Goal: Find specific page/section: Find specific page/section

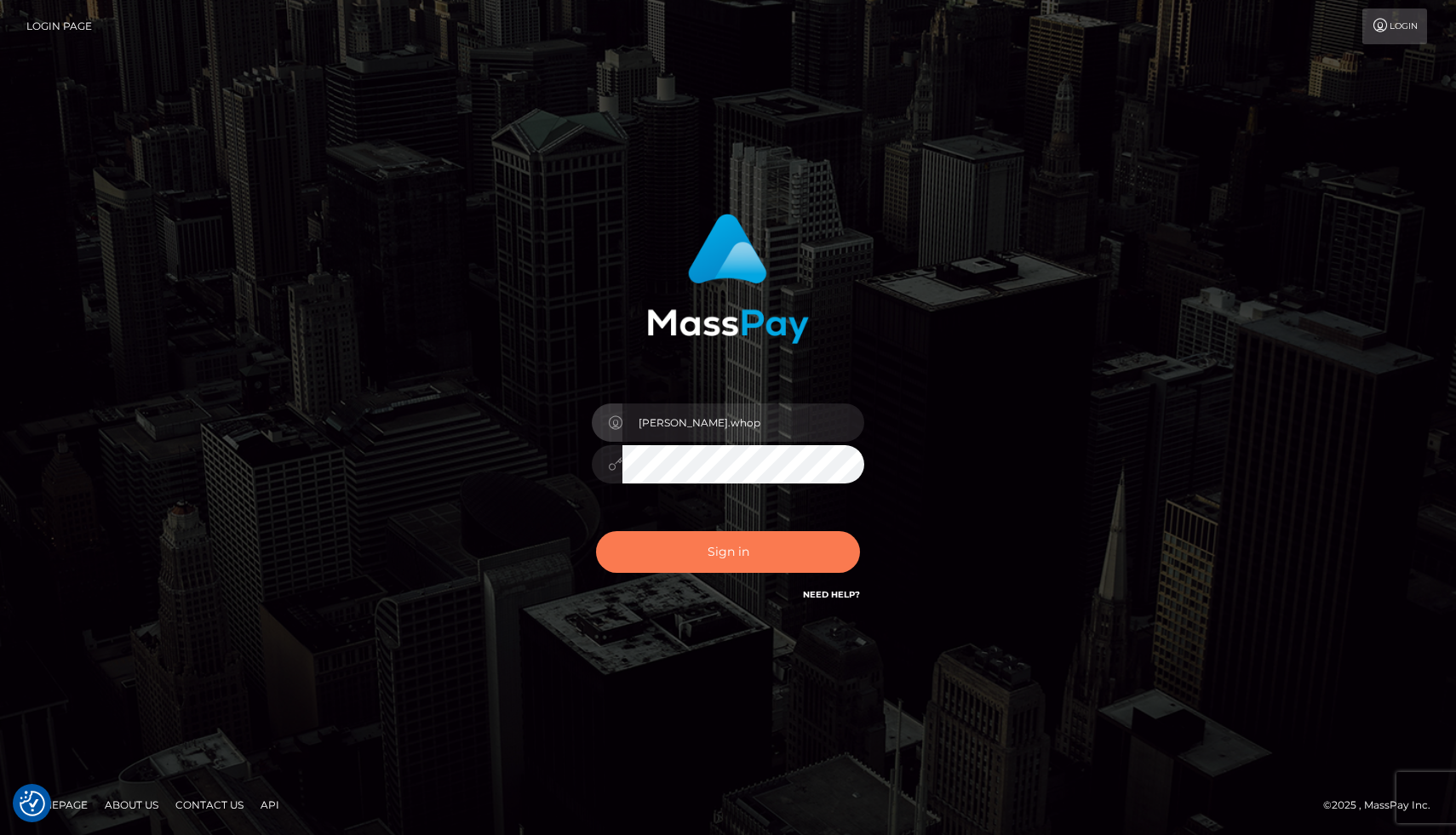
click at [702, 553] on button "Sign in" at bounding box center [728, 552] width 264 height 42
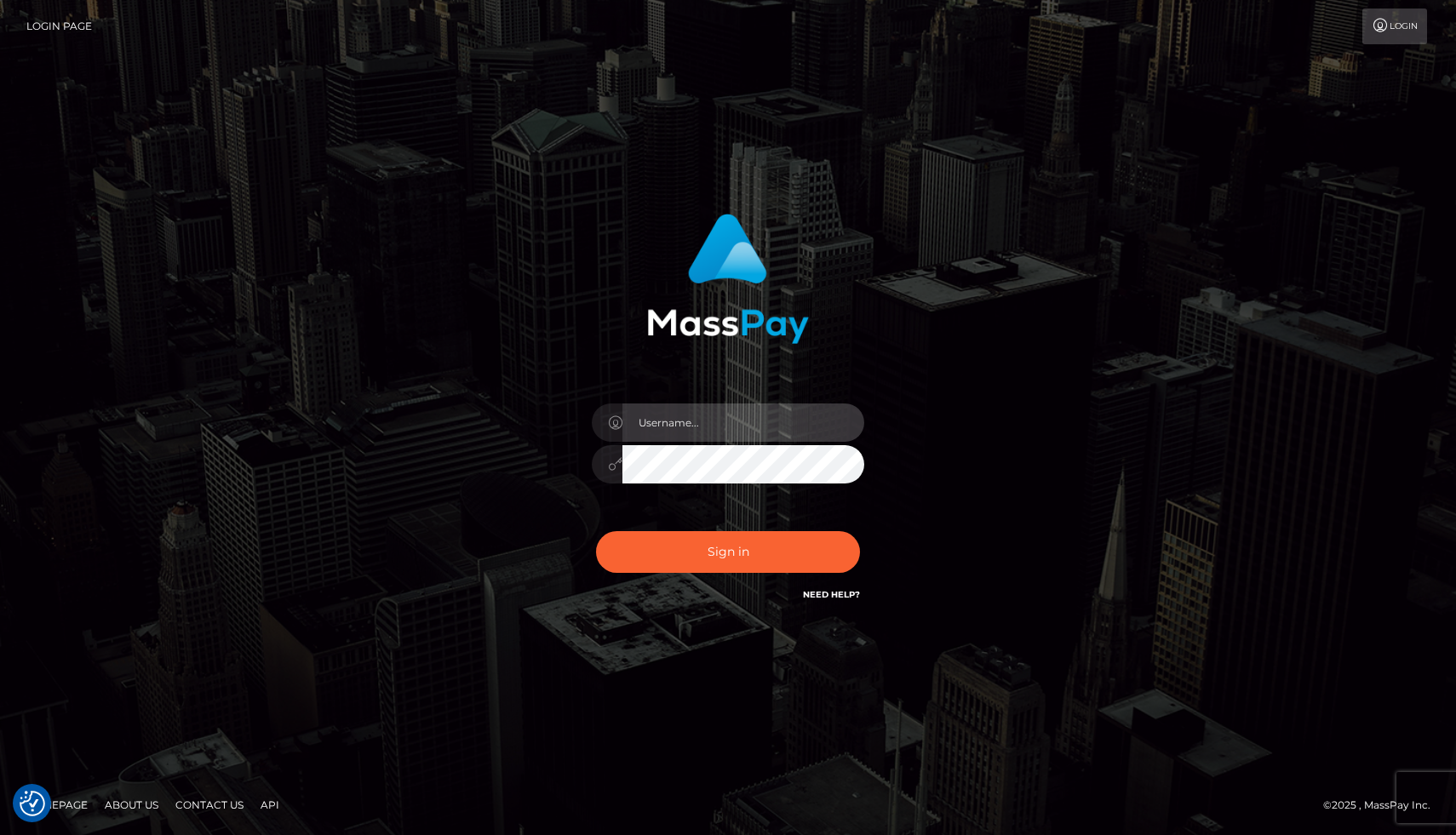
type input "joel.whop"
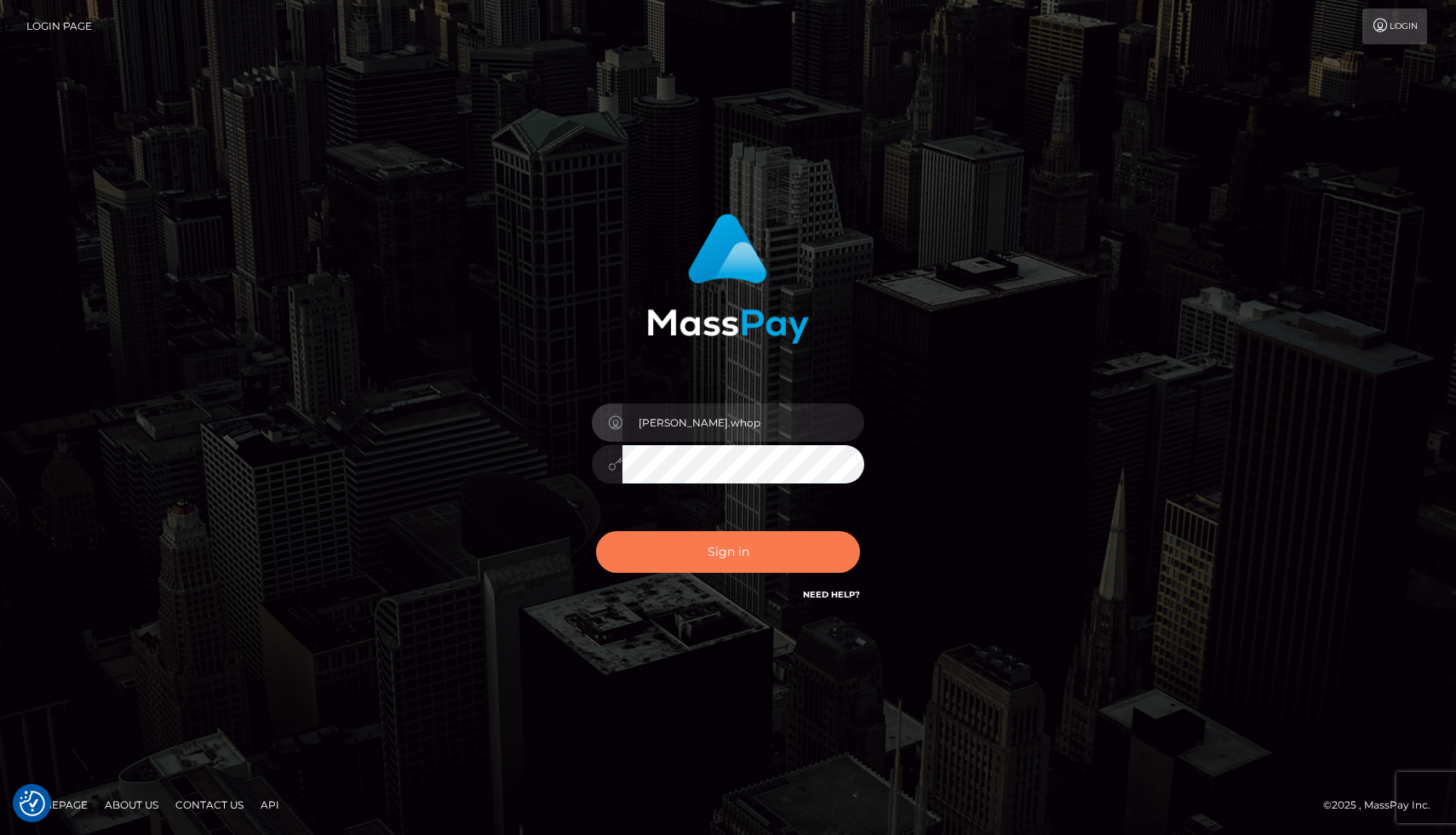
click at [672, 545] on button "Sign in" at bounding box center [728, 552] width 264 height 42
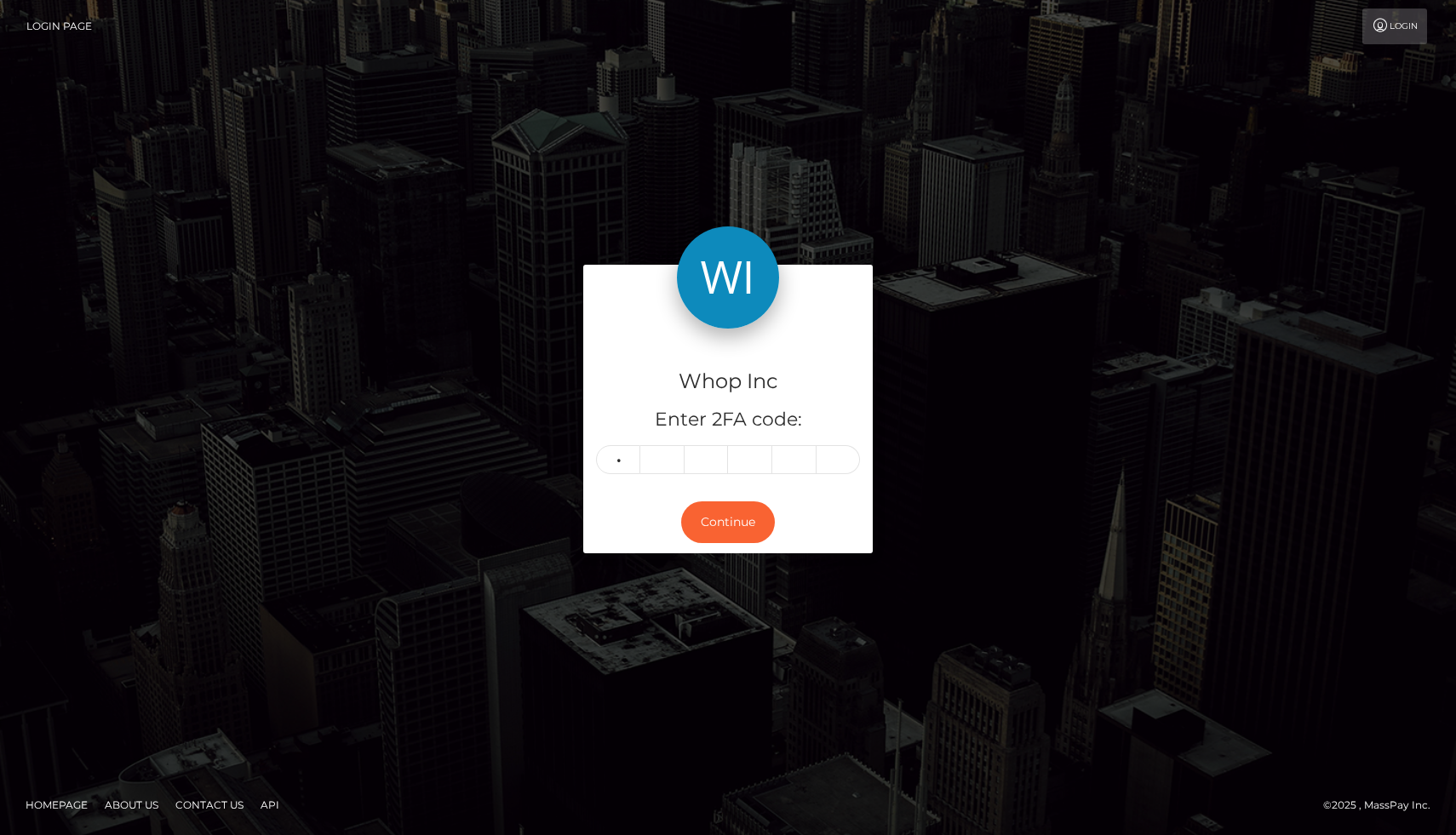
type input "6"
type input "4"
type input "7"
type input "3"
type input "2"
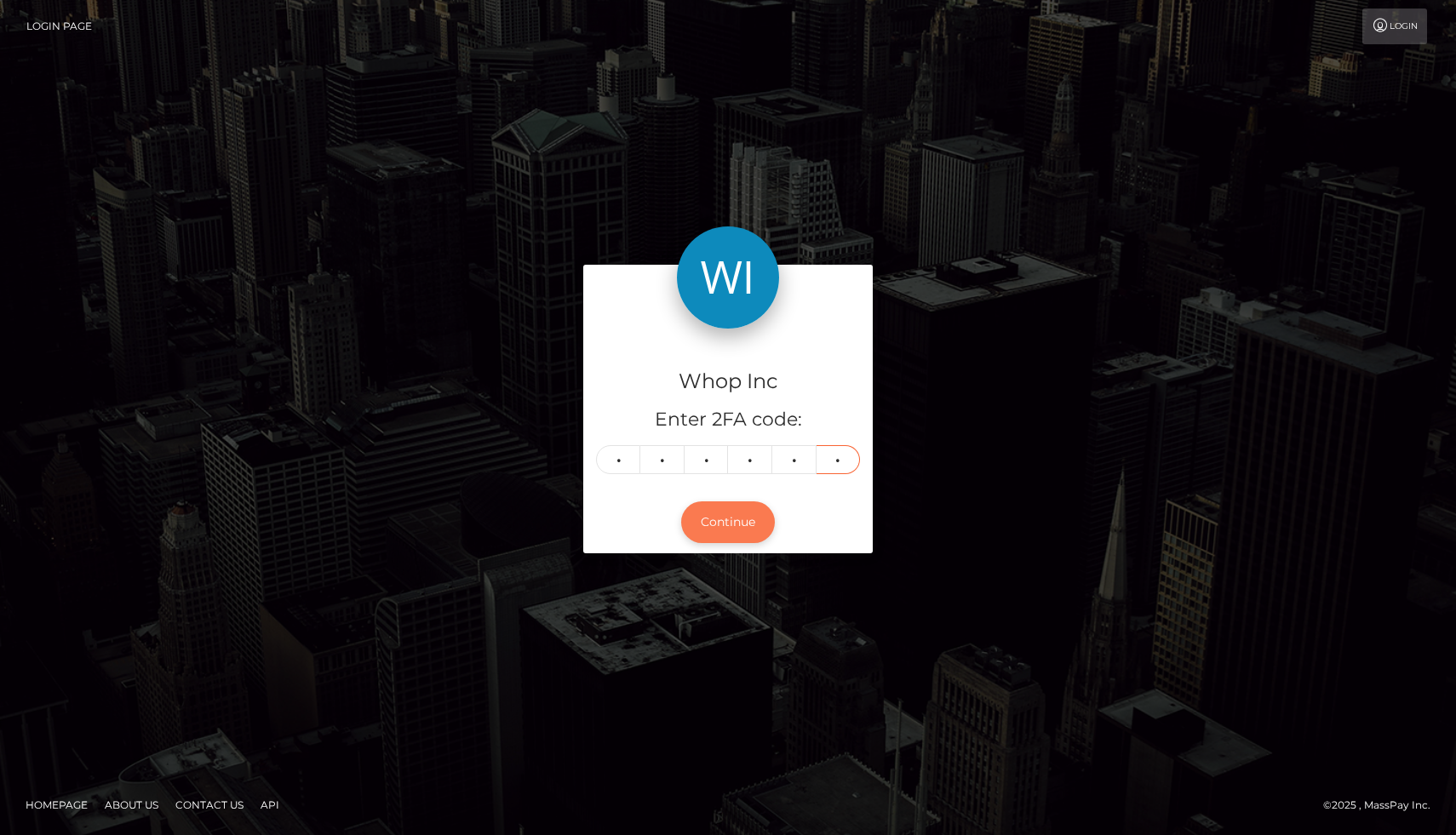
type input "3"
click at [742, 529] on button "Continue" at bounding box center [728, 523] width 94 height 42
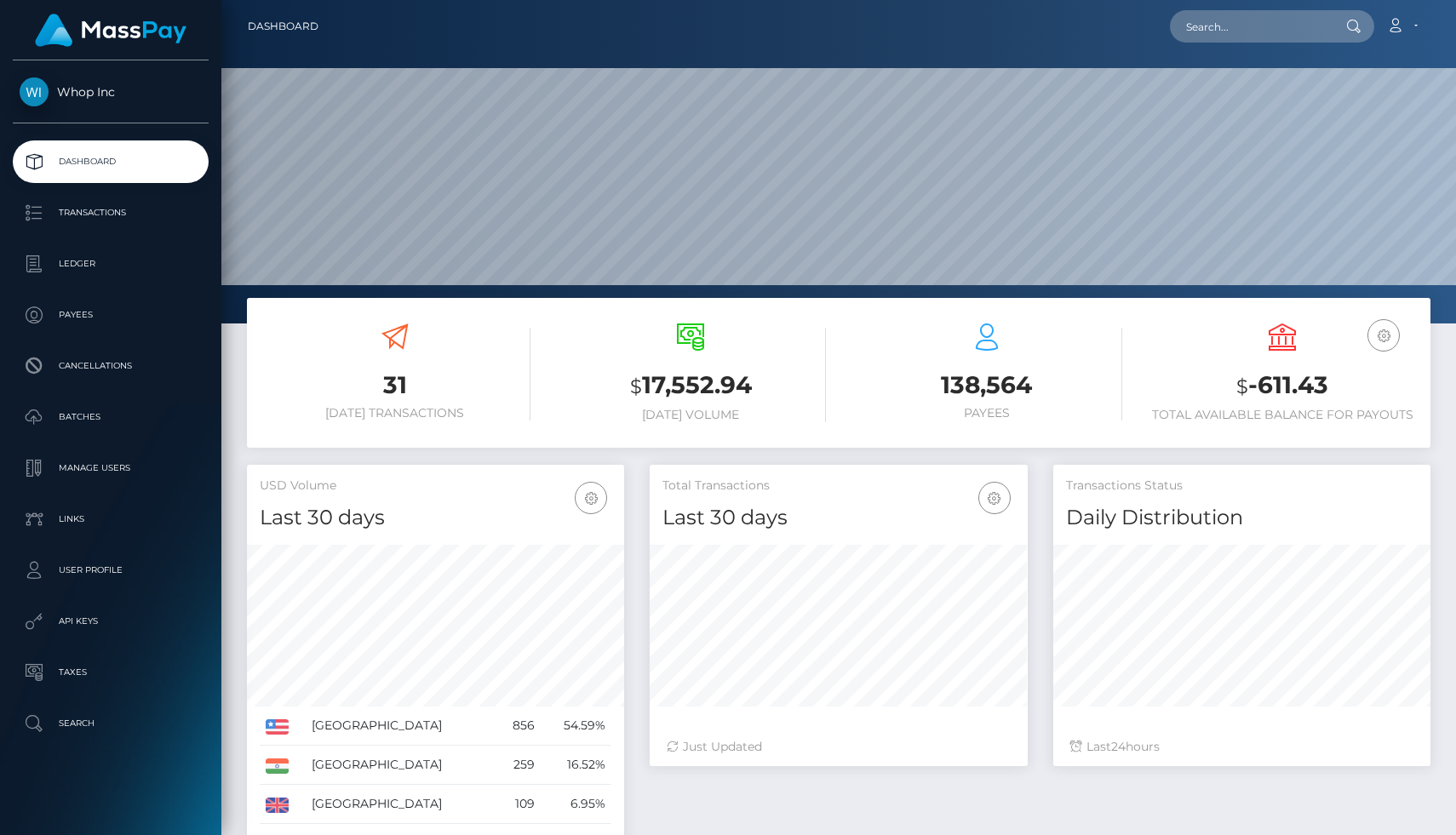
scroll to position [301, 378]
click at [65, 254] on p "Ledger" at bounding box center [111, 263] width 182 height 25
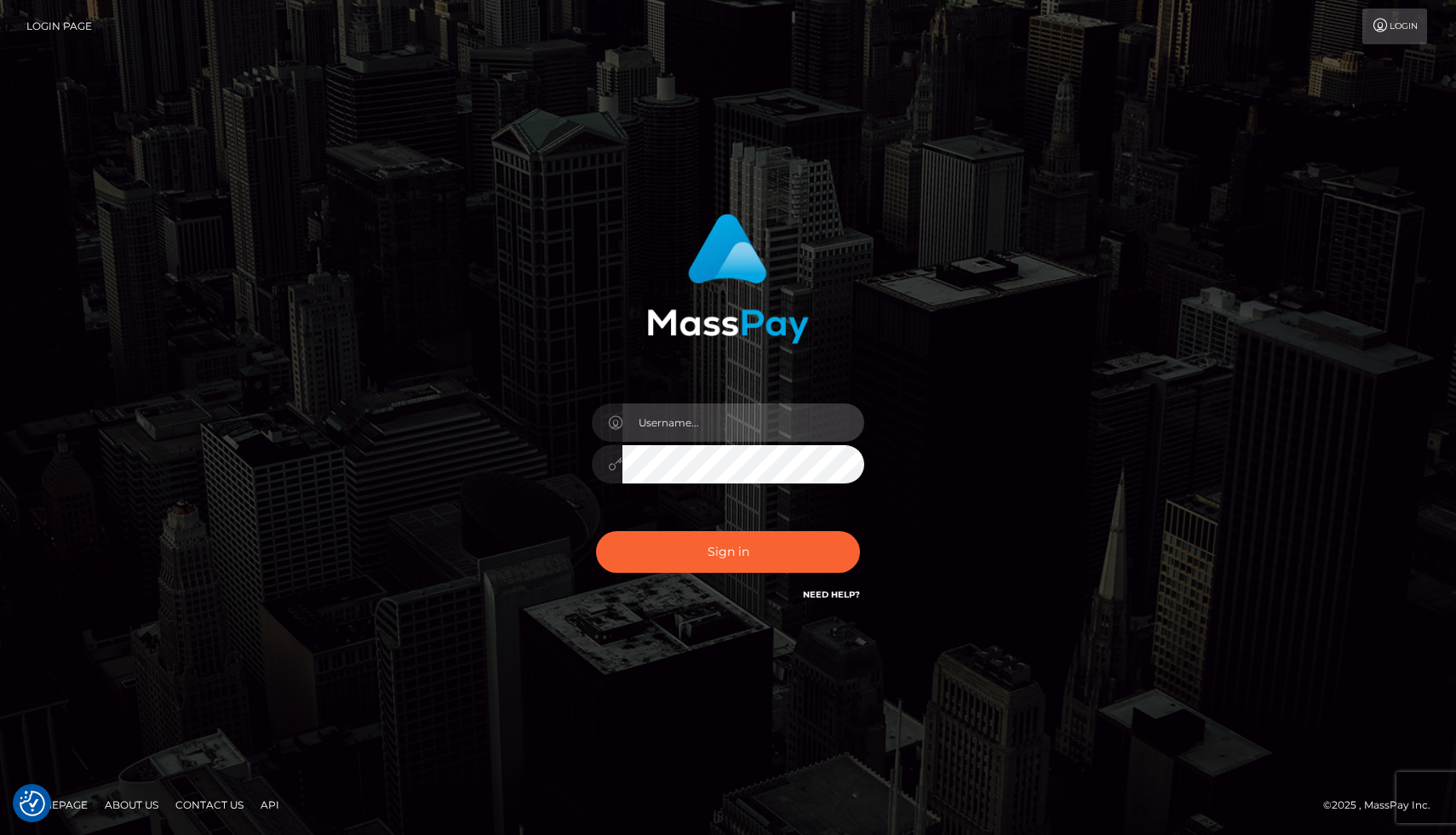
type input "[PERSON_NAME].whop"
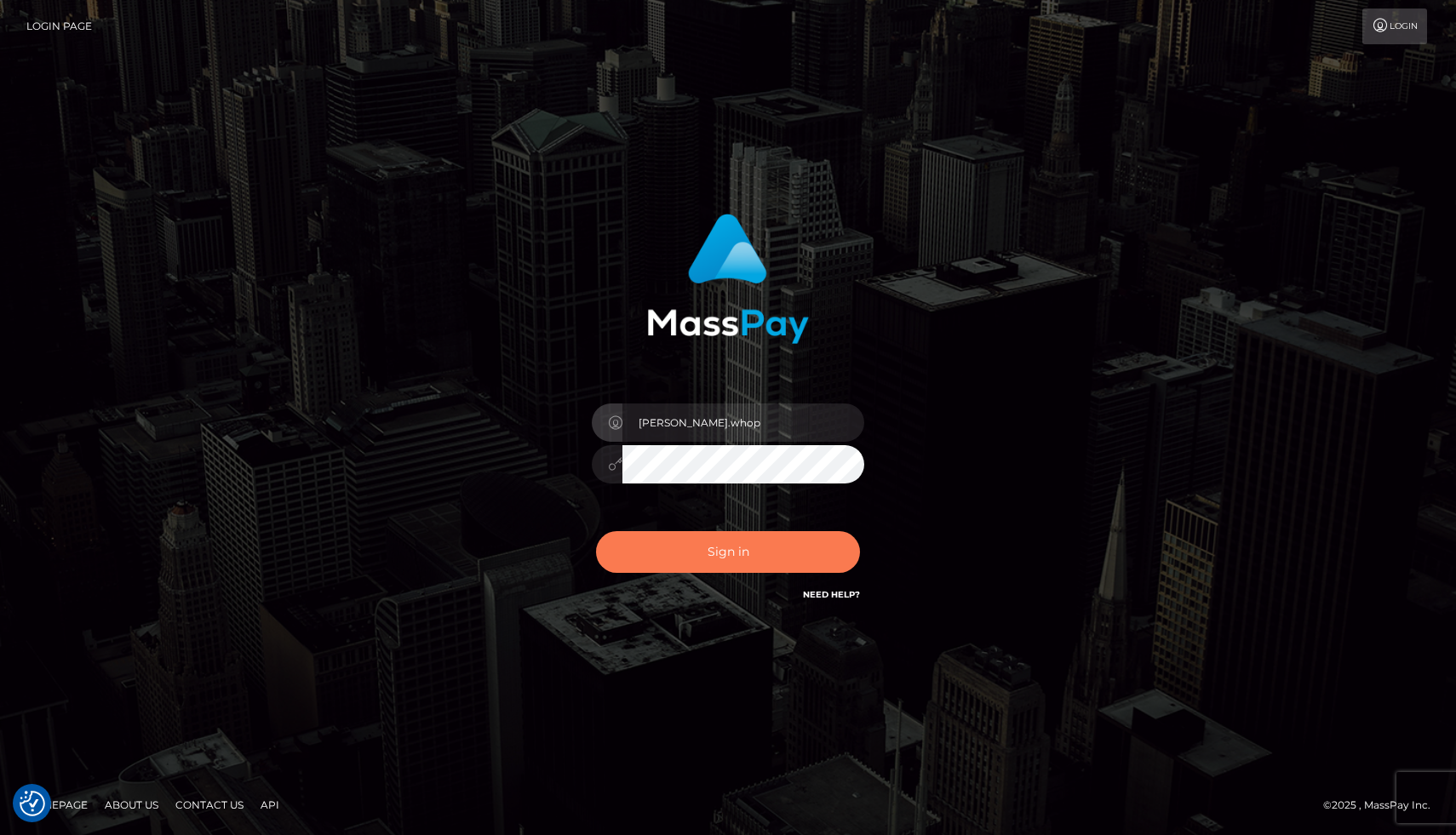
click at [707, 570] on button "Sign in" at bounding box center [728, 552] width 264 height 42
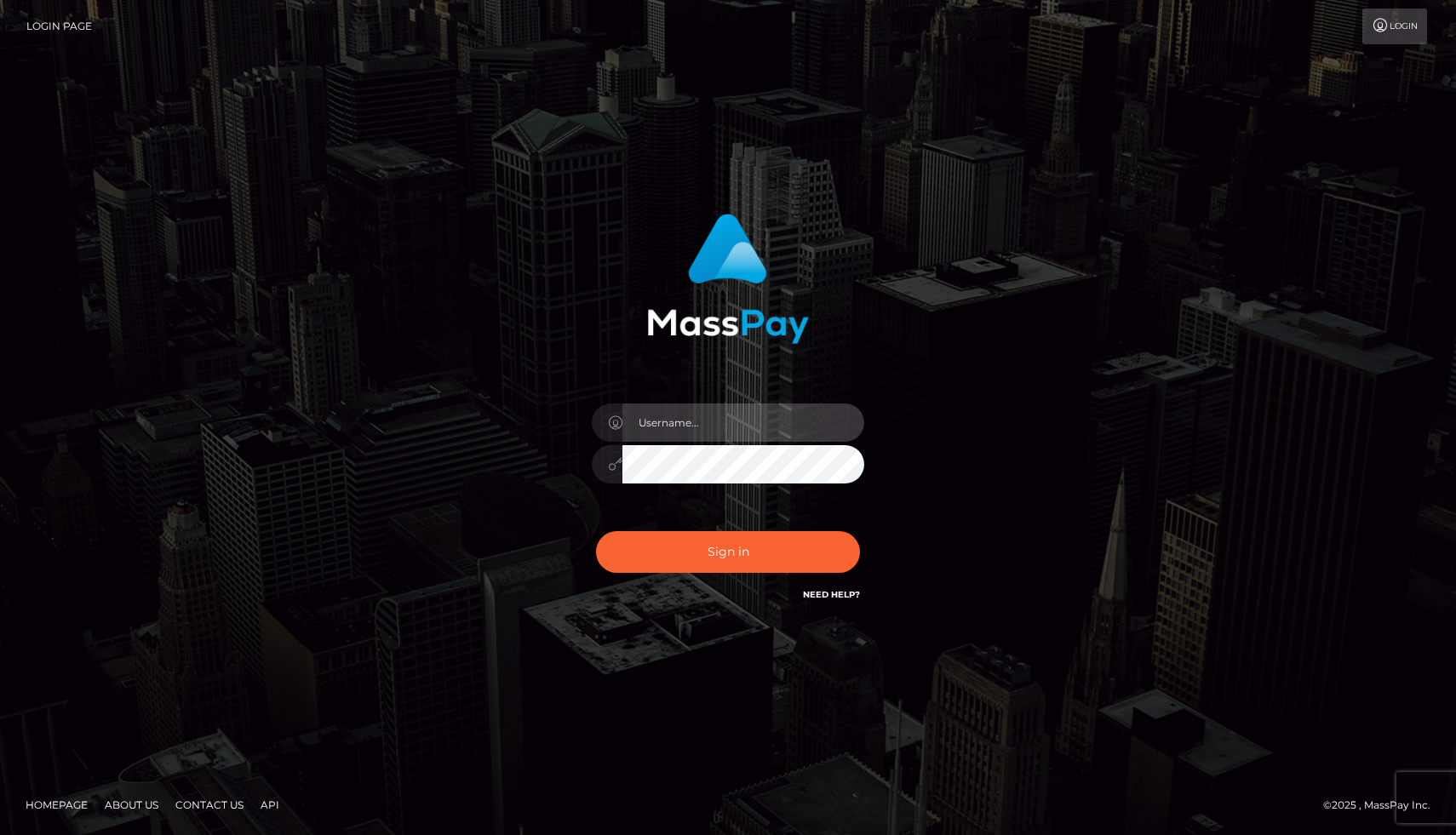
type input "[PERSON_NAME].whop"
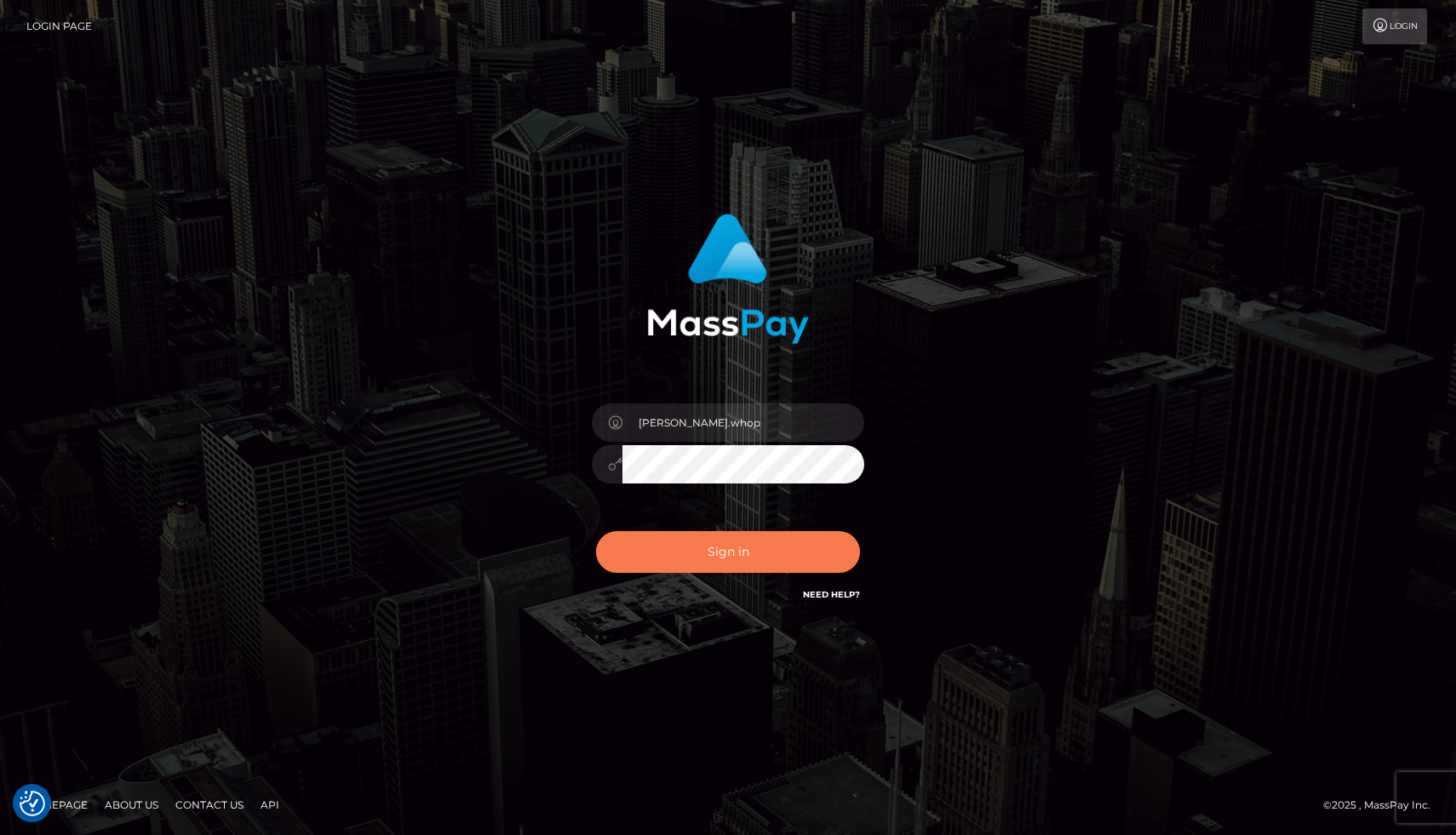
click at [695, 544] on button "Sign in" at bounding box center [728, 552] width 264 height 42
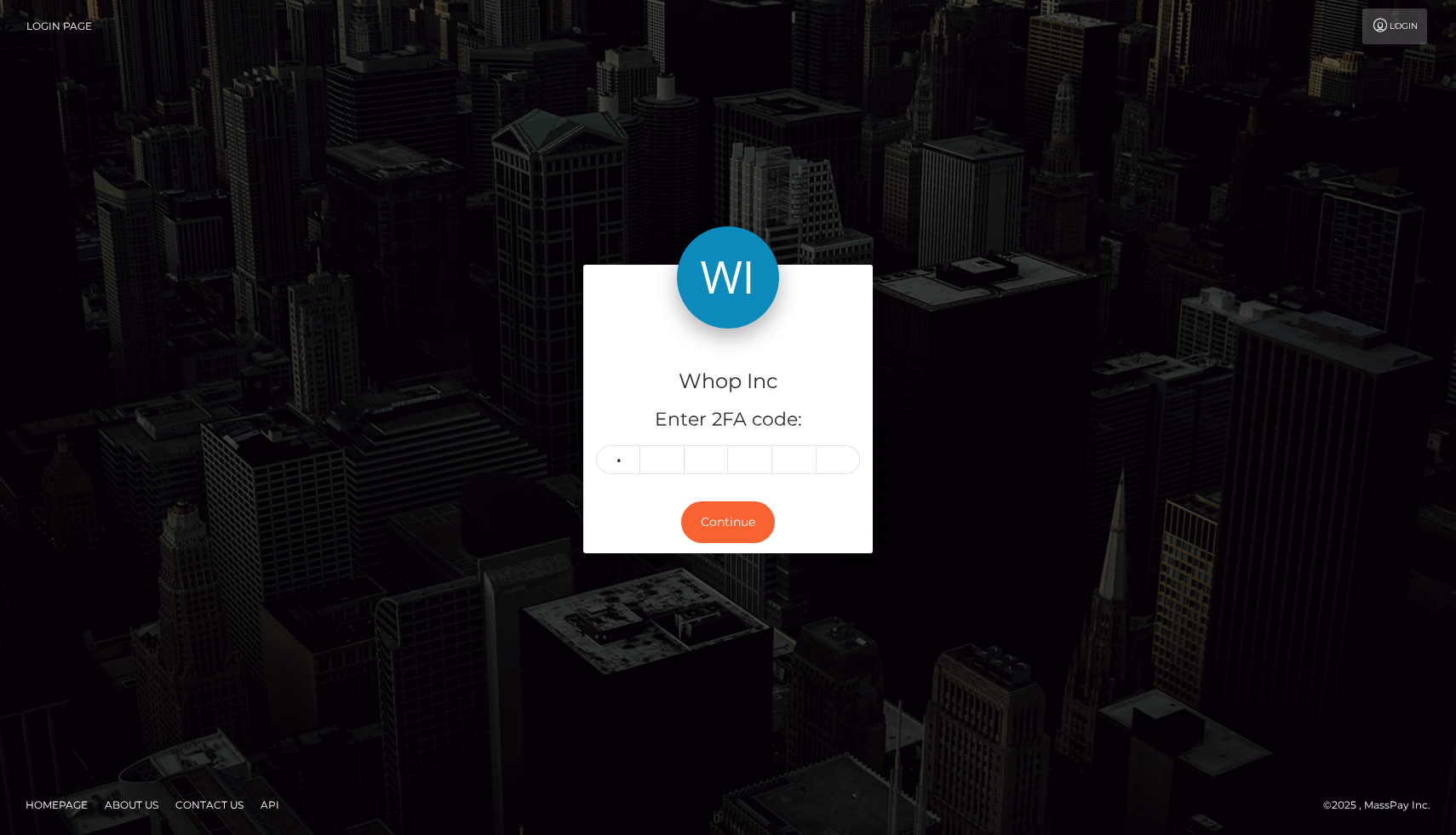
type input "8"
type input "2"
type input "9"
click at [742, 457] on input "text" at bounding box center [750, 459] width 44 height 29
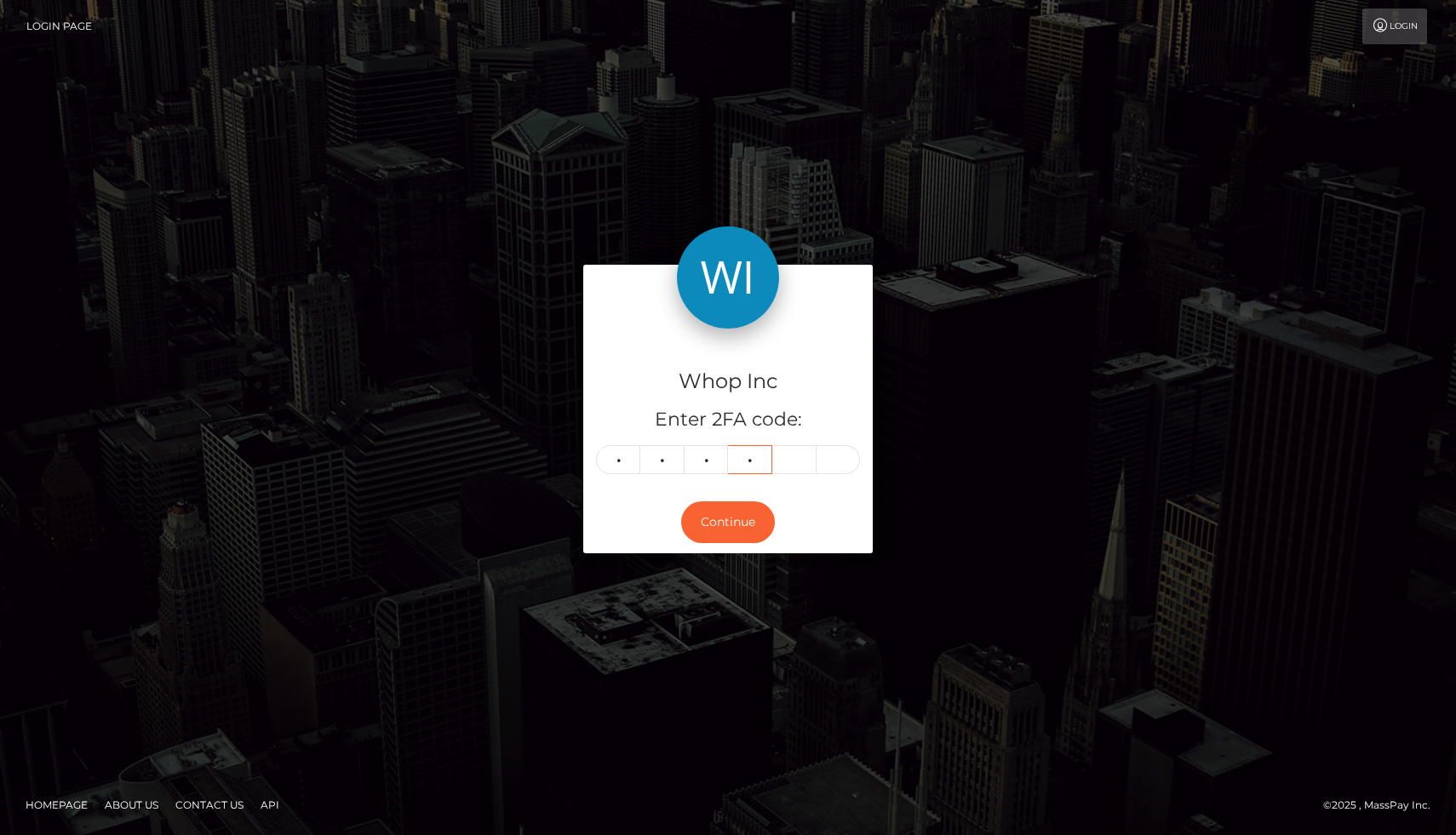
type input "5"
type input "6"
type input "1"
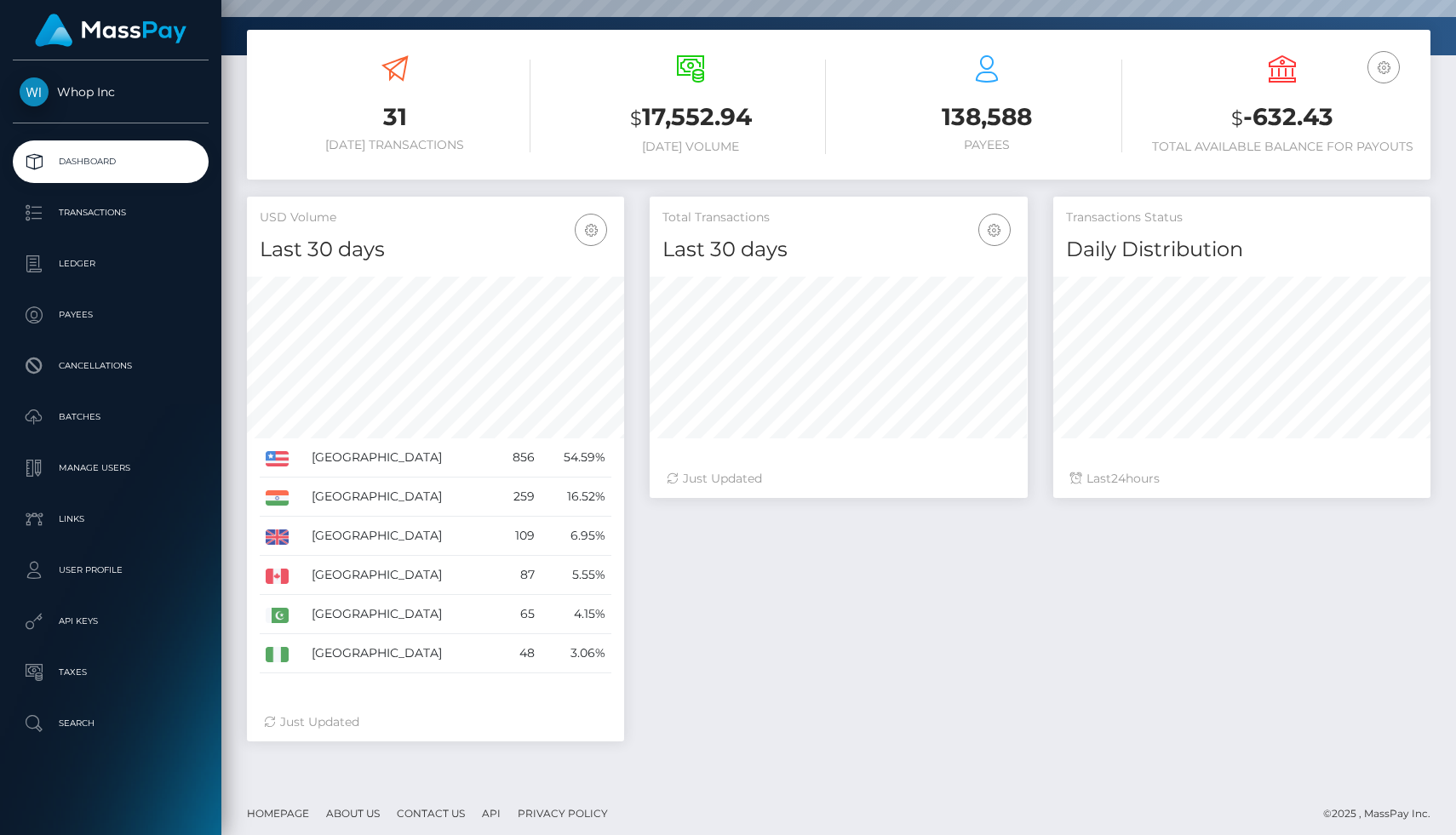
scroll to position [276, 0]
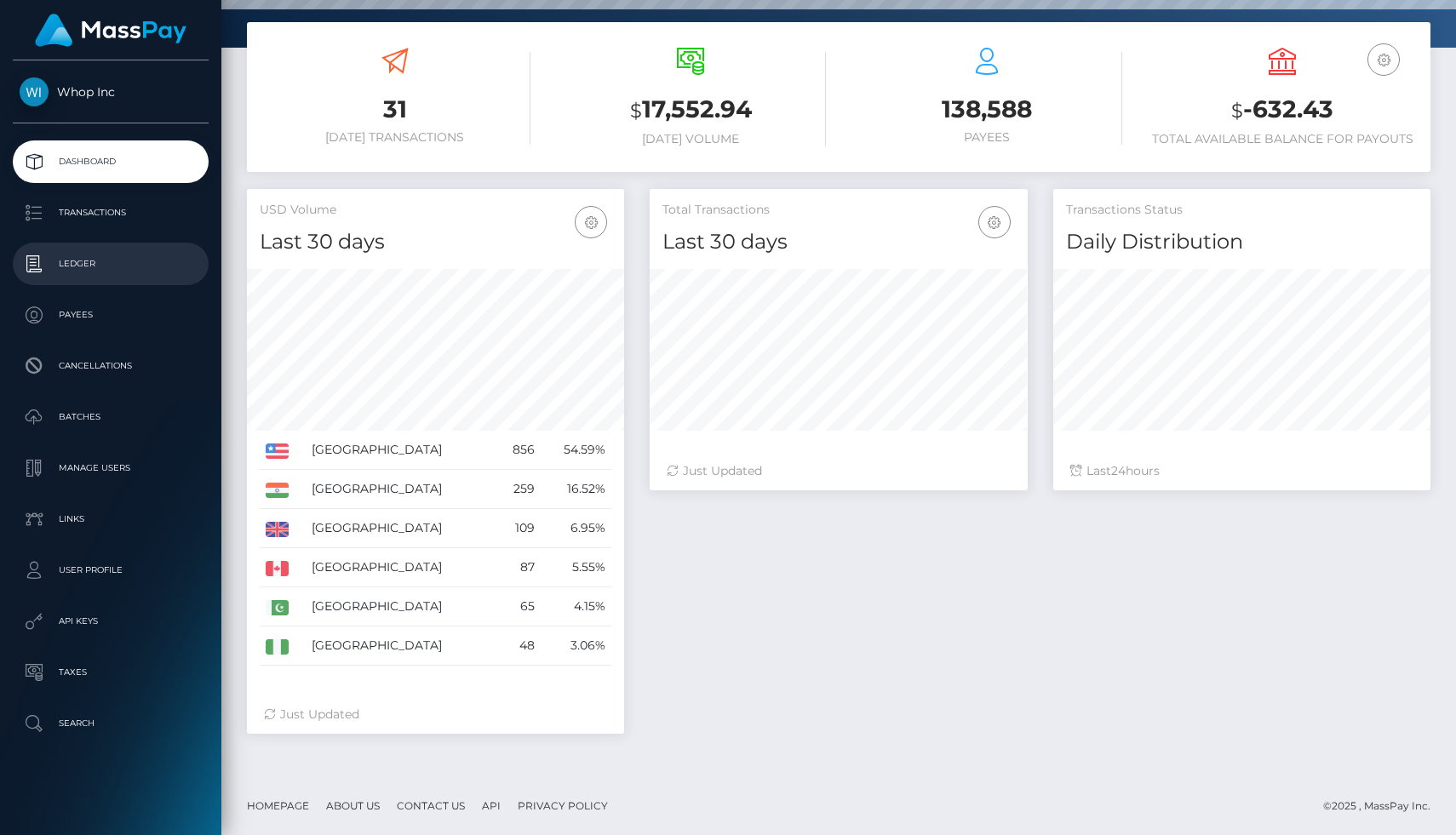
click at [85, 266] on p "Ledger" at bounding box center [111, 263] width 182 height 25
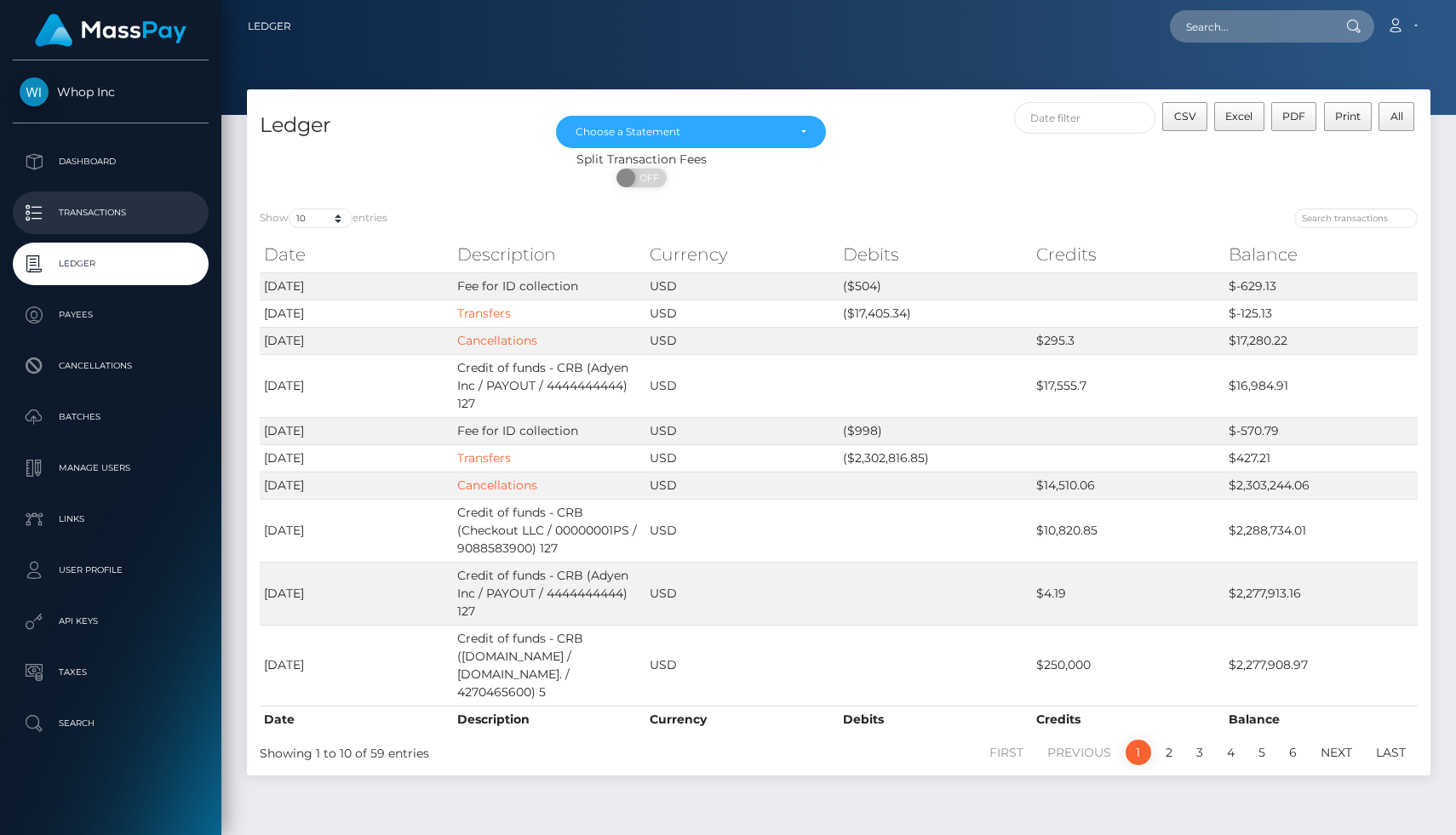
click at [116, 209] on p "Transactions" at bounding box center [111, 213] width 182 height 25
